Goal: Find contact information: Find contact information

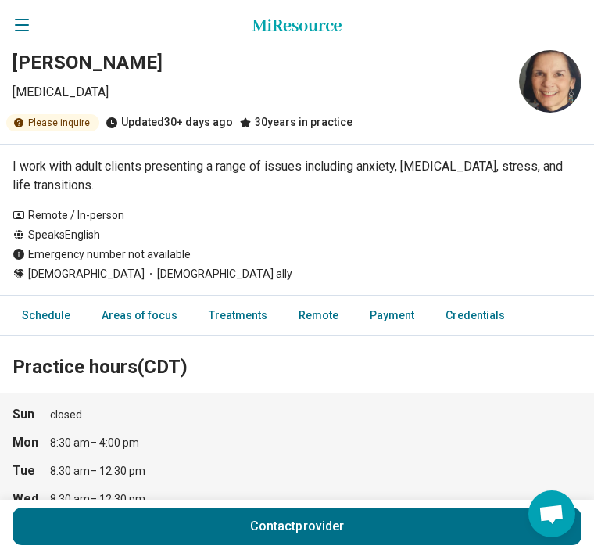
click at [45, 309] on link "Schedule" at bounding box center [41, 315] width 77 height 32
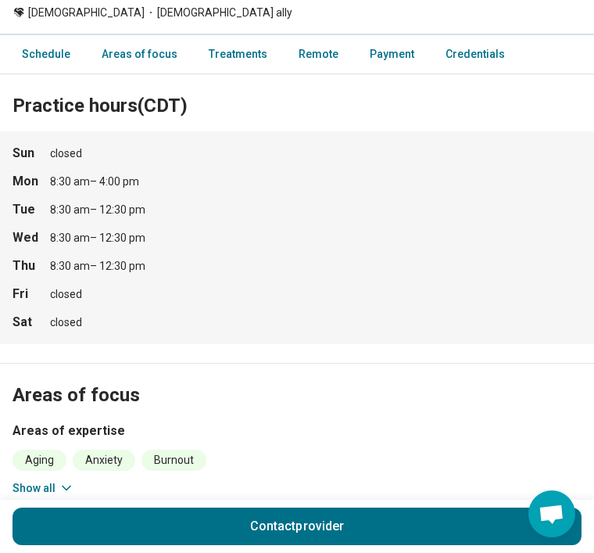
scroll to position [316, 0]
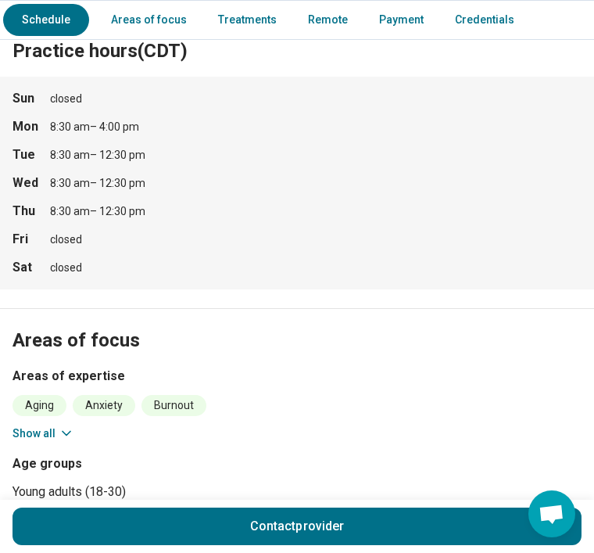
click at [129, 124] on div "8:30 am – 4:00 pm" at bounding box center [94, 127] width 89 height 17
click at [30, 125] on strong "Mon" at bounding box center [27, 126] width 28 height 19
click at [38, 121] on strong "Mon" at bounding box center [27, 126] width 28 height 19
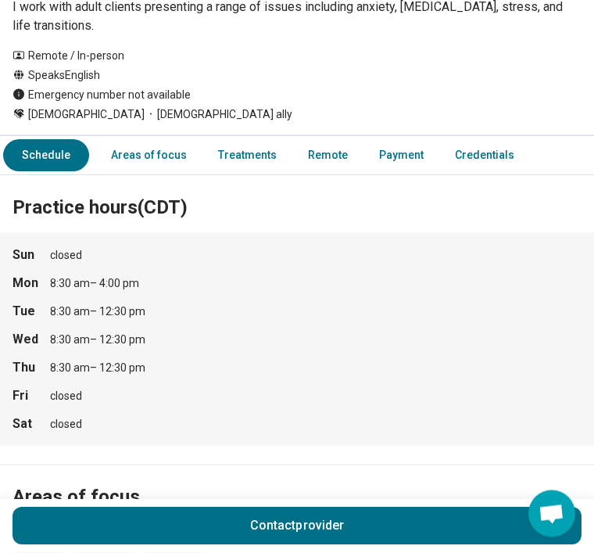
scroll to position [128, 0]
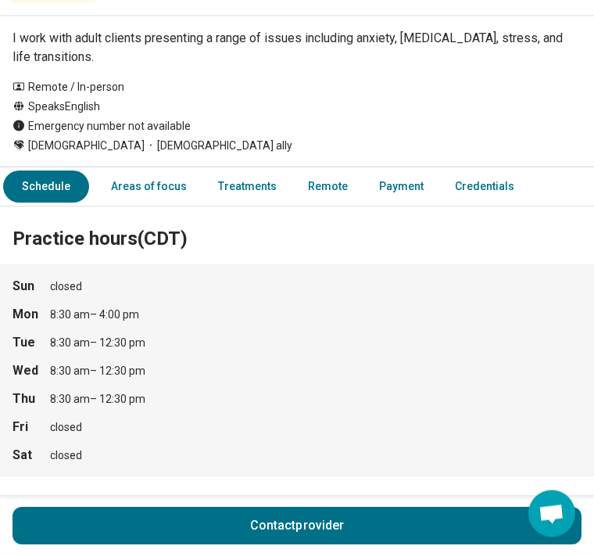
click at [25, 307] on strong "Mon" at bounding box center [27, 314] width 28 height 19
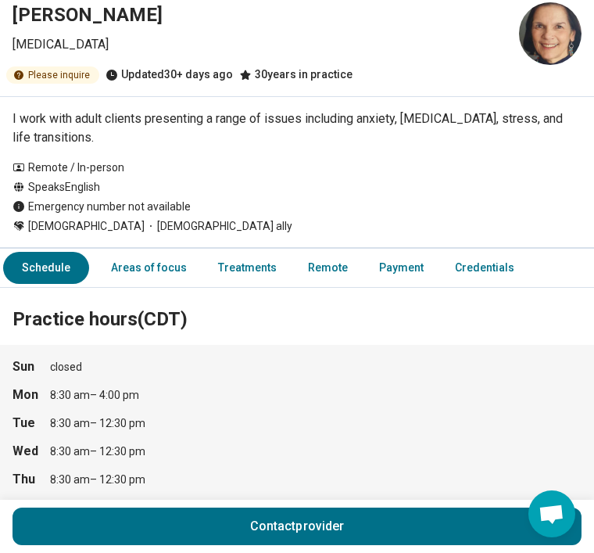
scroll to position [47, 0]
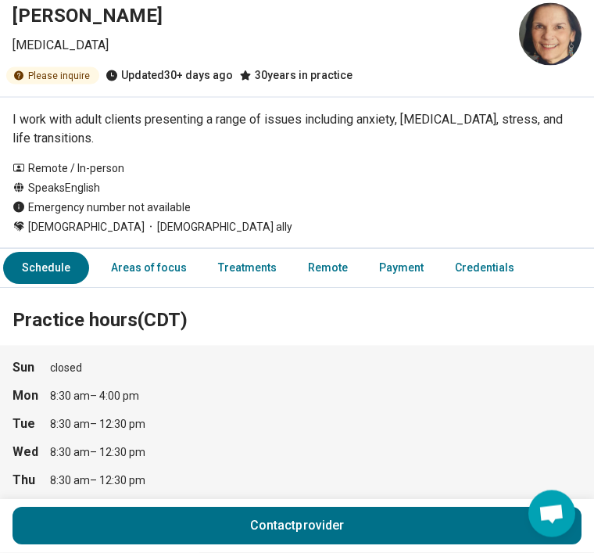
click at [63, 76] on div "Please inquire" at bounding box center [52, 75] width 93 height 17
click at [53, 73] on div "Please inquire" at bounding box center [52, 75] width 93 height 17
click at [57, 259] on link "Schedule" at bounding box center [46, 268] width 86 height 32
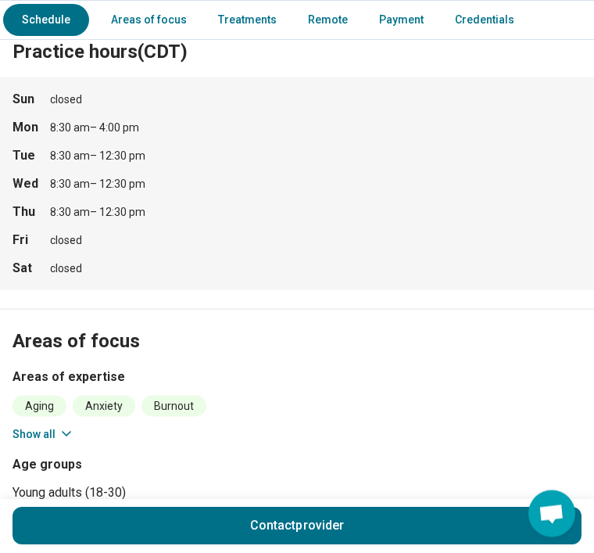
scroll to position [316, 0]
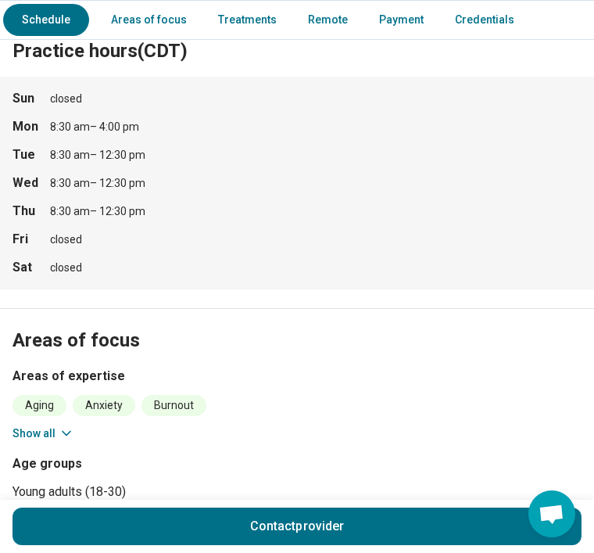
click at [130, 123] on div "8:30 am – 4:00 pm" at bounding box center [94, 127] width 89 height 17
click at [84, 121] on div "8:30 am – 4:00 pm" at bounding box center [94, 127] width 89 height 17
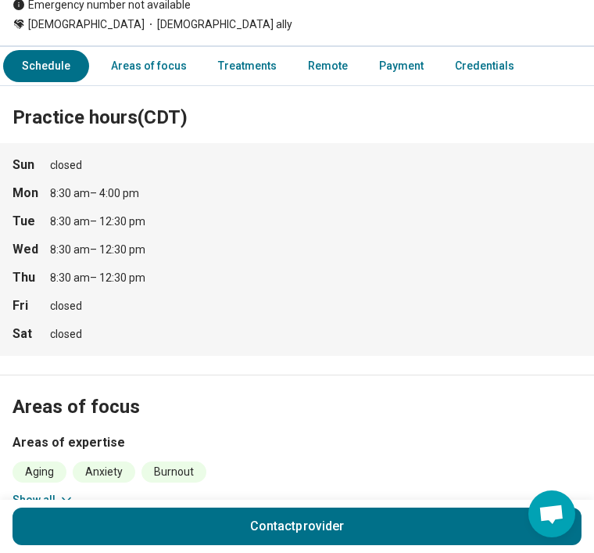
scroll to position [249, 0]
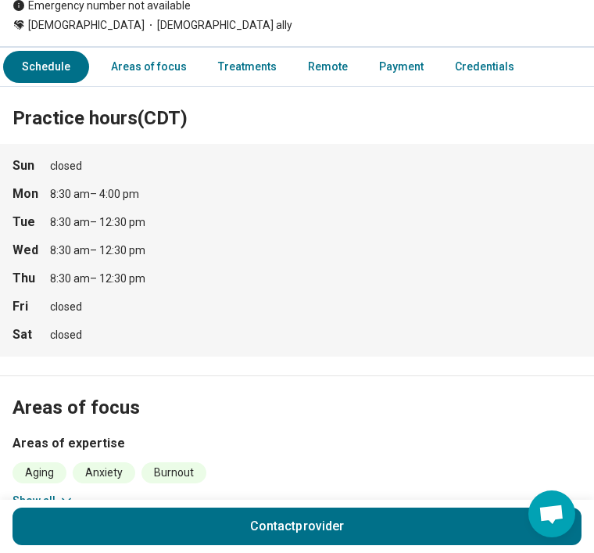
click at [41, 61] on link "Schedule" at bounding box center [46, 67] width 86 height 32
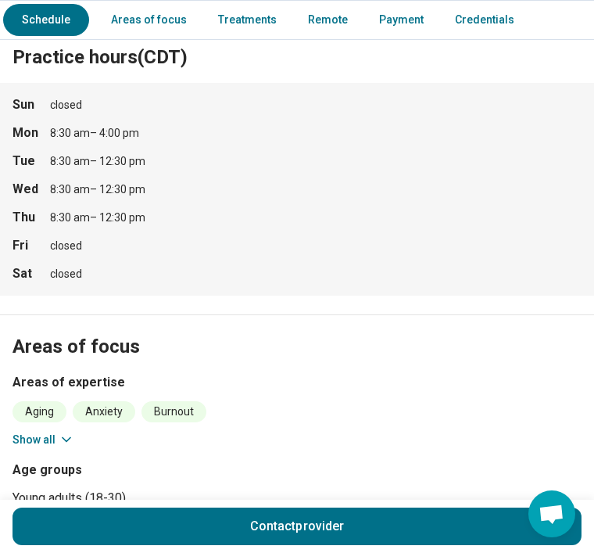
scroll to position [316, 0]
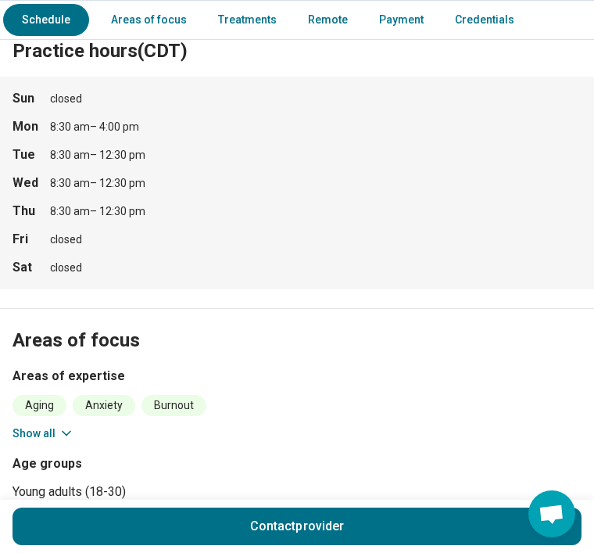
click at [73, 123] on div "8:30 am – 4:00 pm" at bounding box center [94, 127] width 89 height 17
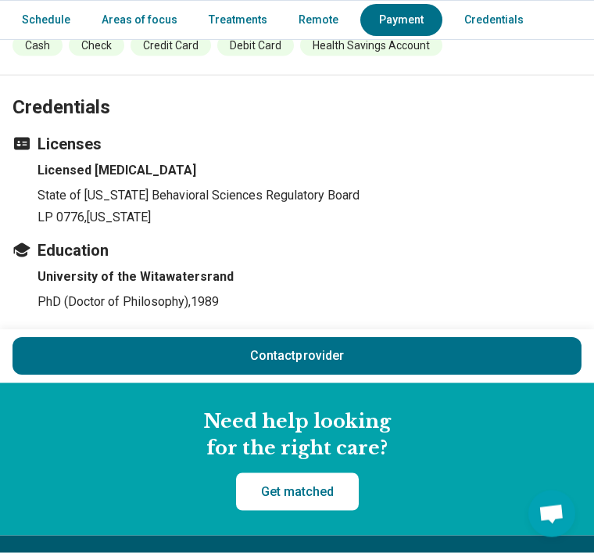
scroll to position [1347, 0]
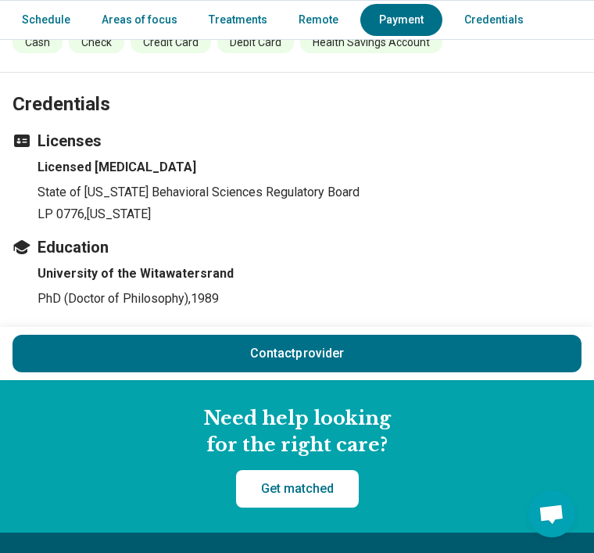
click at [385, 345] on button "Contact provider" at bounding box center [297, 354] width 569 height 38
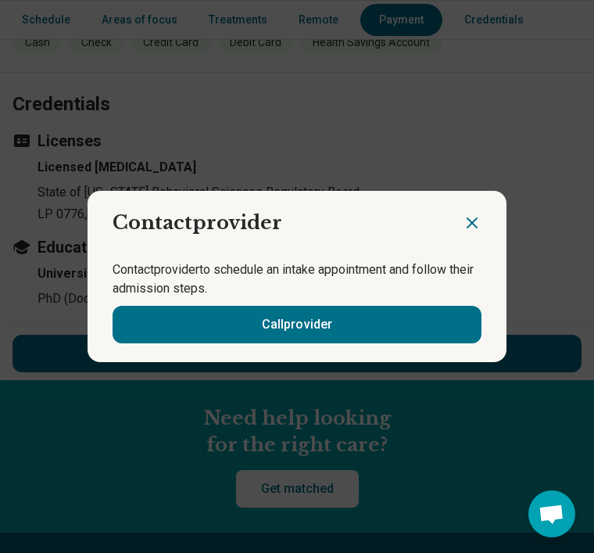
click at [381, 343] on button "Call provider" at bounding box center [297, 325] width 369 height 38
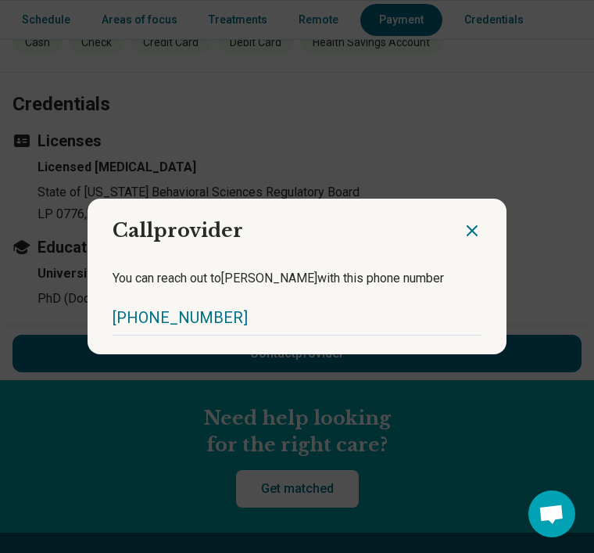
click at [466, 240] on icon "Close dialog" at bounding box center [472, 230] width 19 height 19
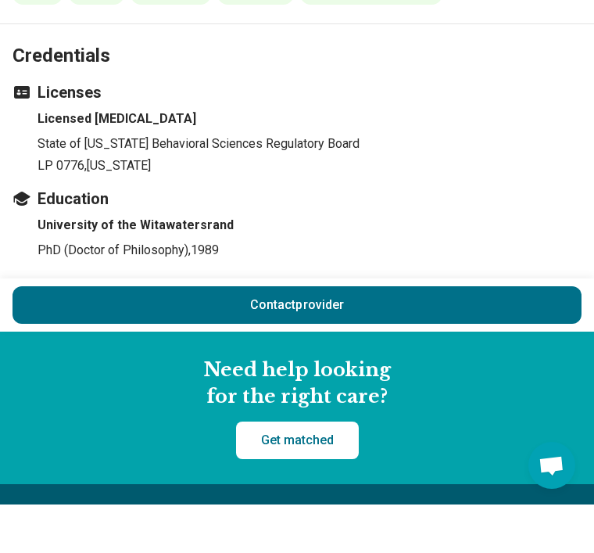
scroll to position [1397, 0]
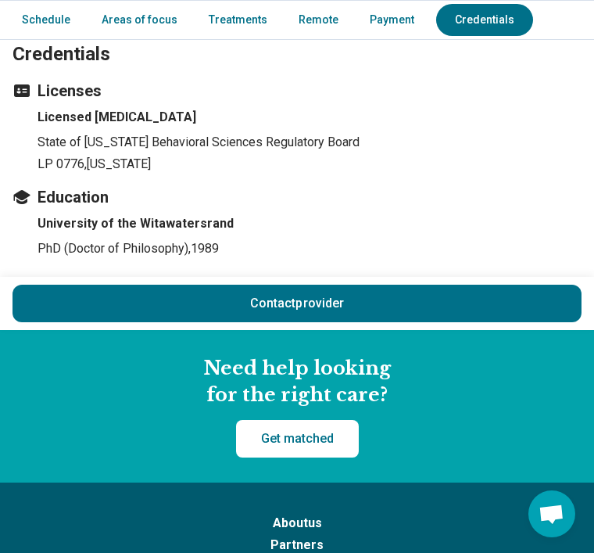
click at [442, 300] on button "Contact provider" at bounding box center [297, 303] width 569 height 38
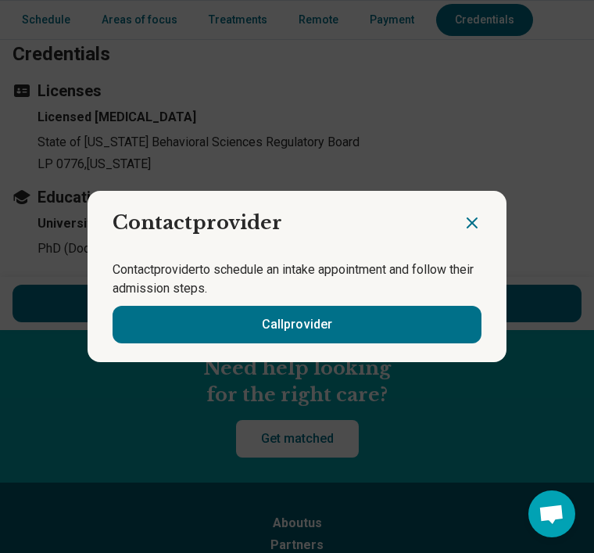
click at [374, 318] on button "Call provider" at bounding box center [297, 325] width 369 height 38
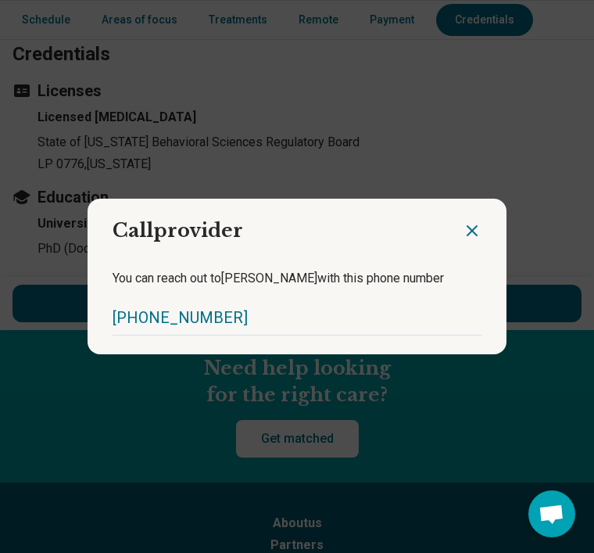
scroll to position [1396, 0]
